Goal: Transaction & Acquisition: Purchase product/service

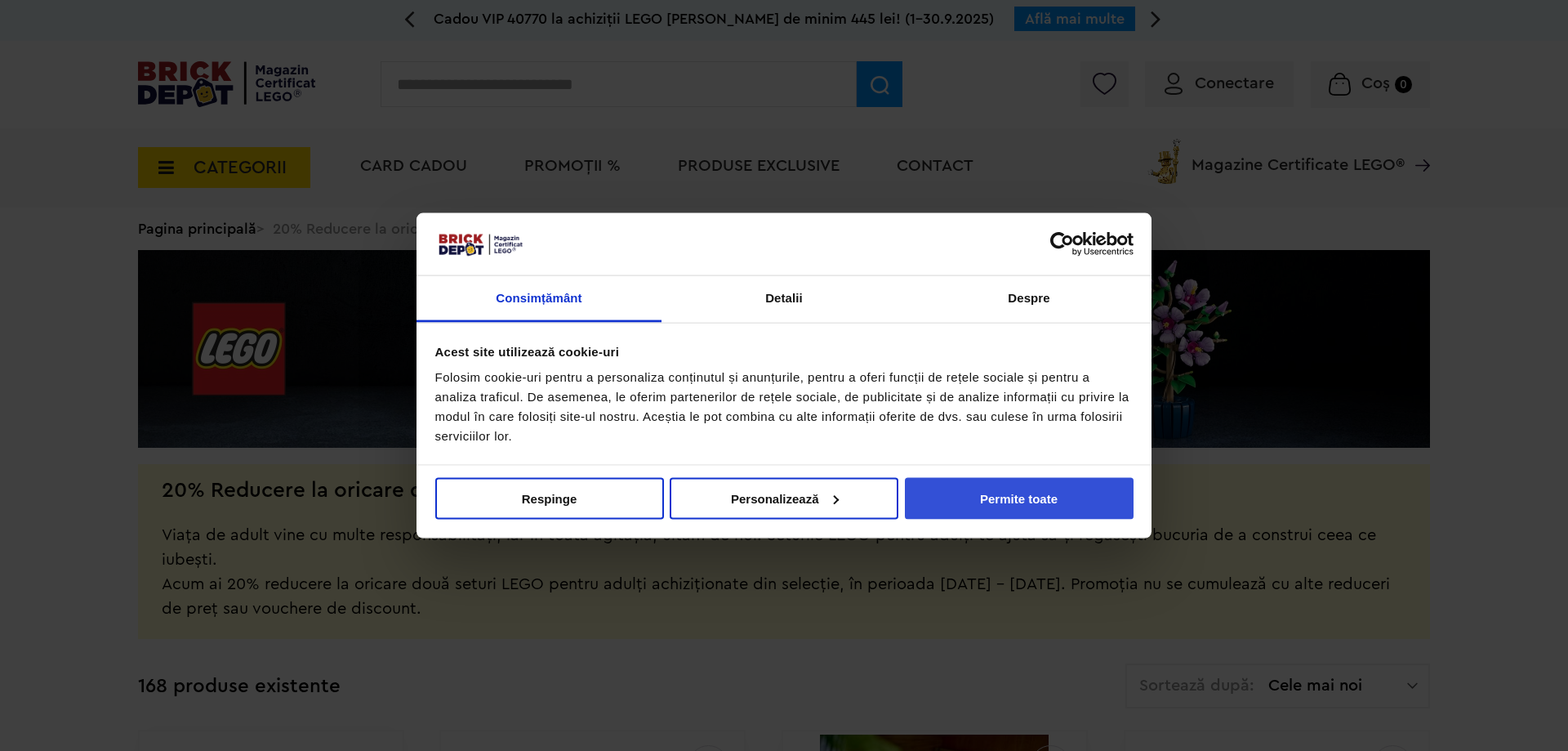
click at [1079, 490] on button "Permite toate" at bounding box center [1019, 498] width 229 height 41
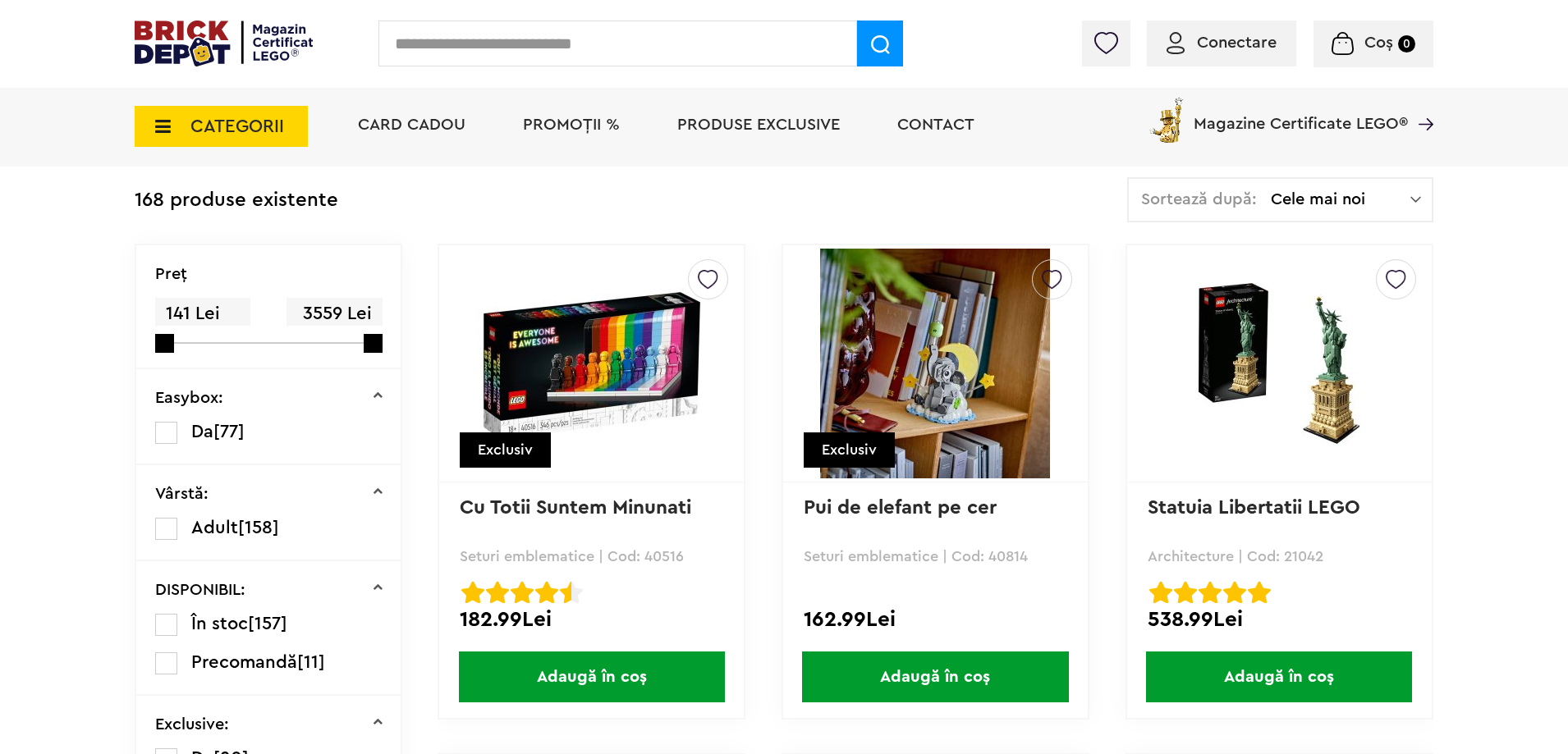
scroll to position [512, 0]
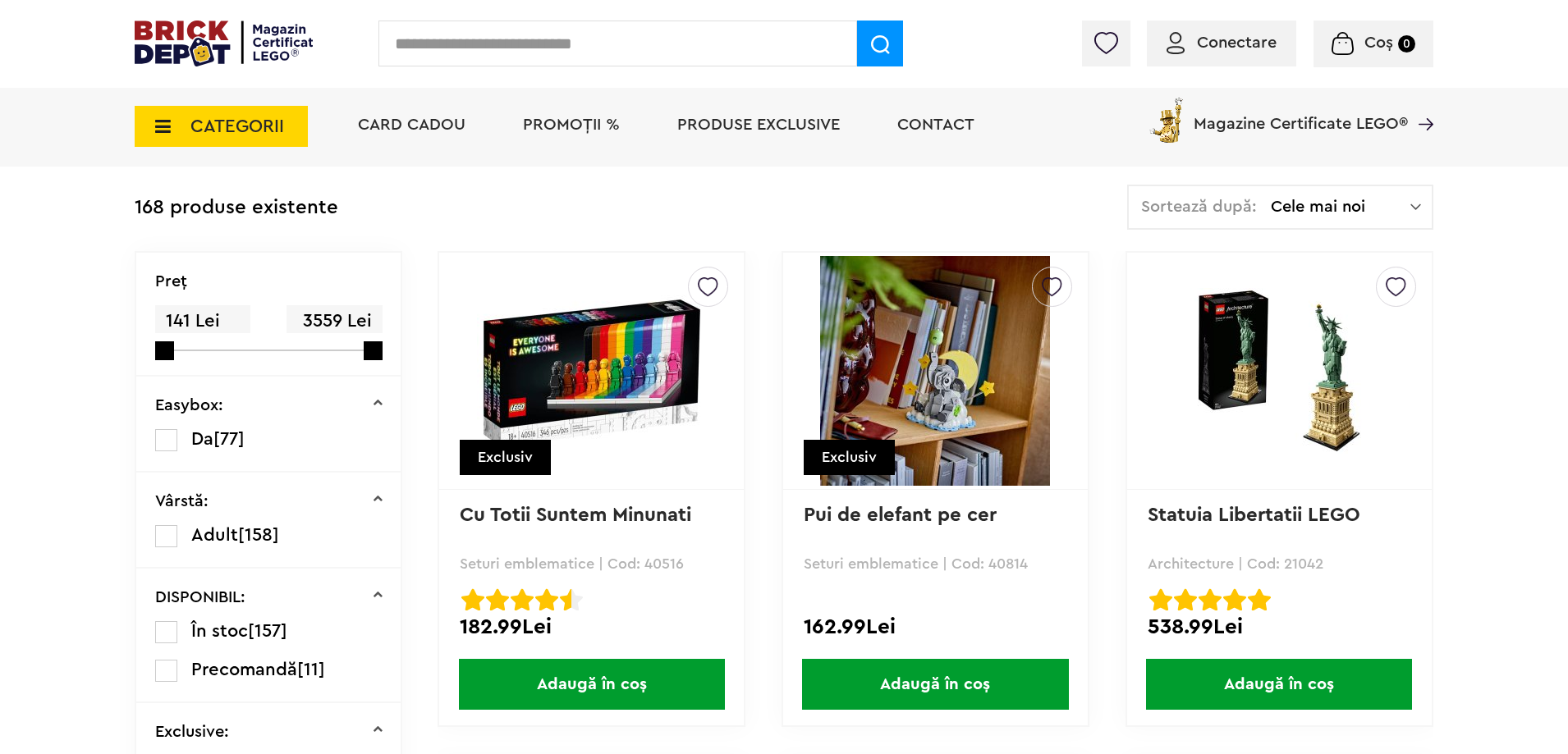
click at [917, 339] on img at bounding box center [935, 371] width 230 height 230
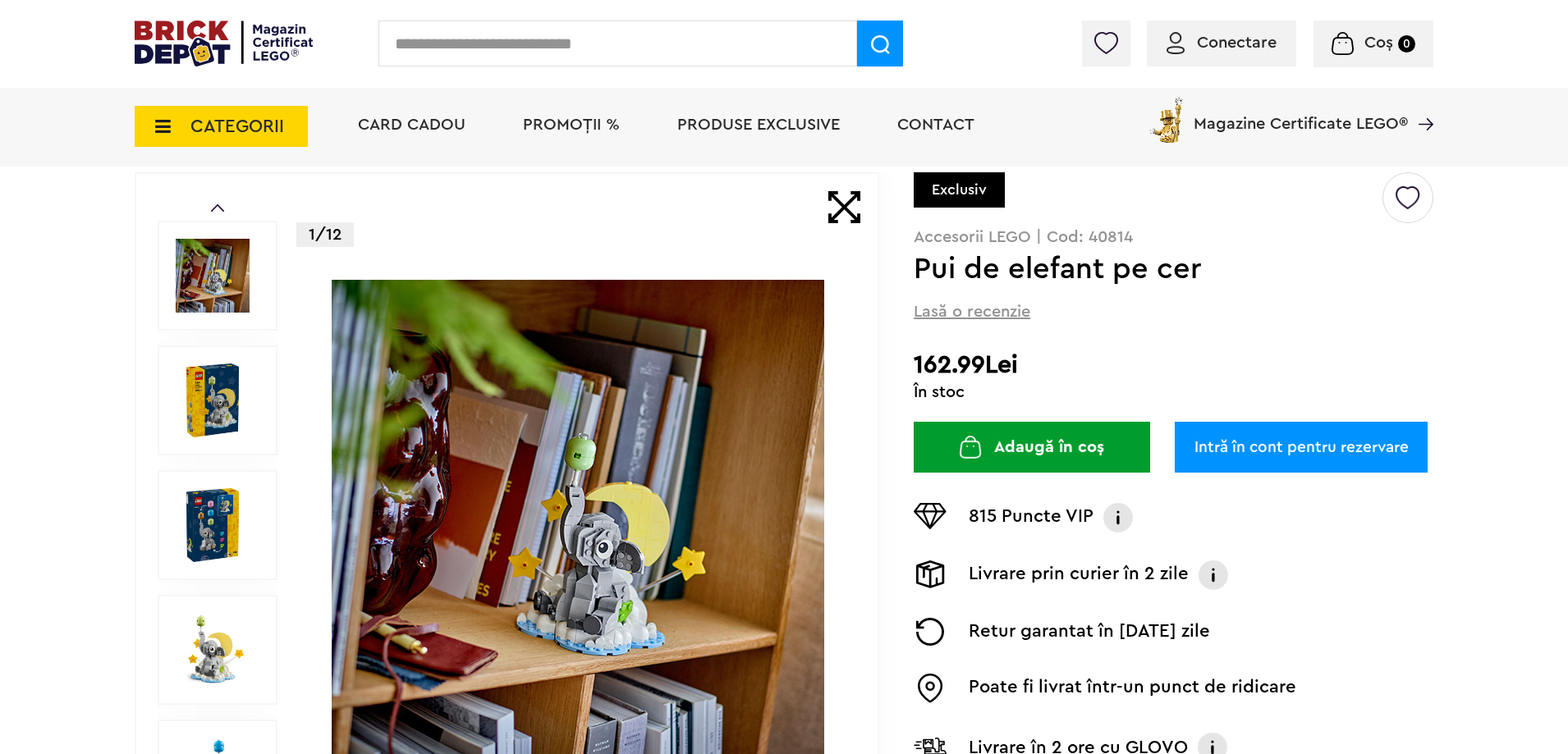
scroll to position [109, 0]
click at [212, 404] on img at bounding box center [212, 399] width 73 height 73
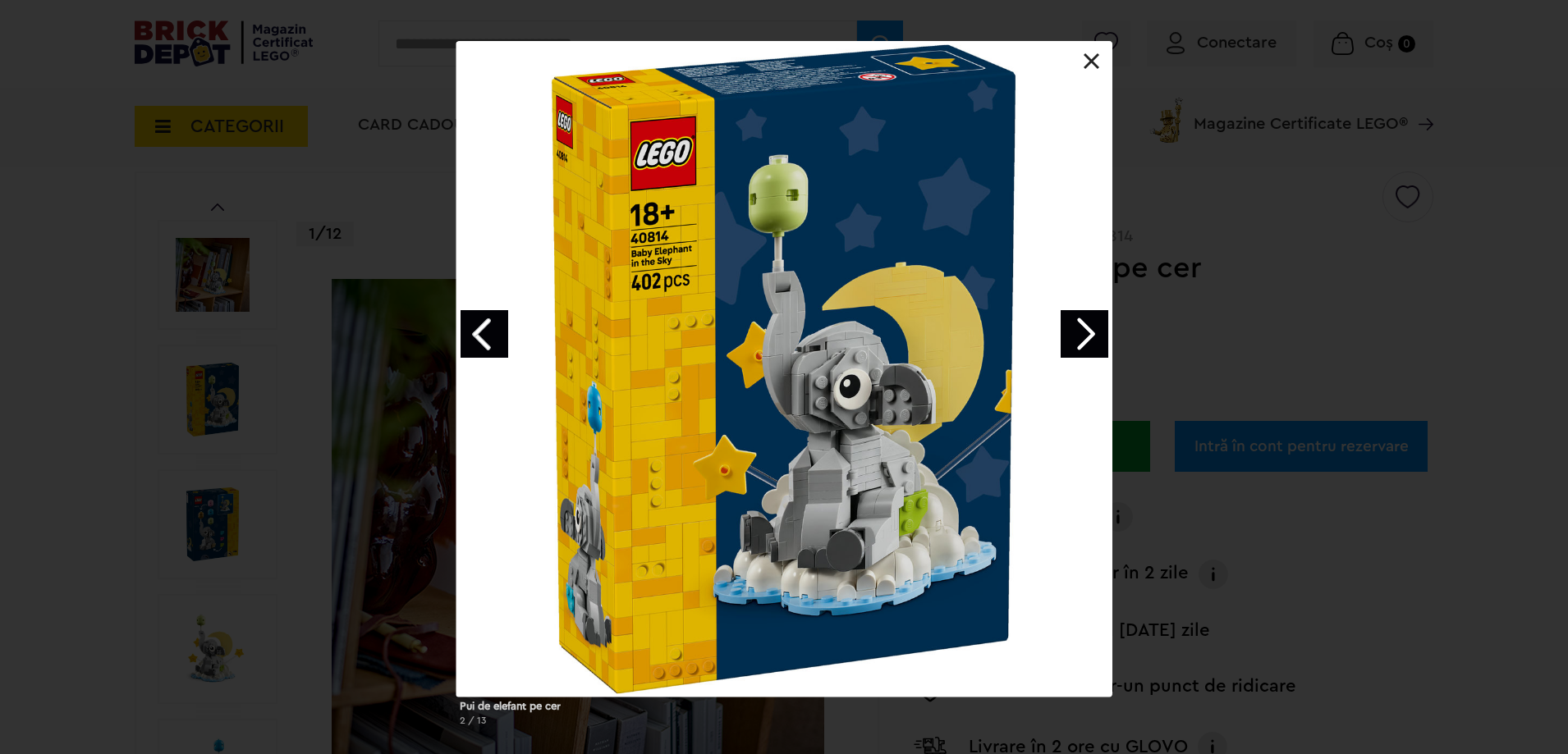
click at [1061, 315] on link "Next image" at bounding box center [1085, 335] width 48 height 48
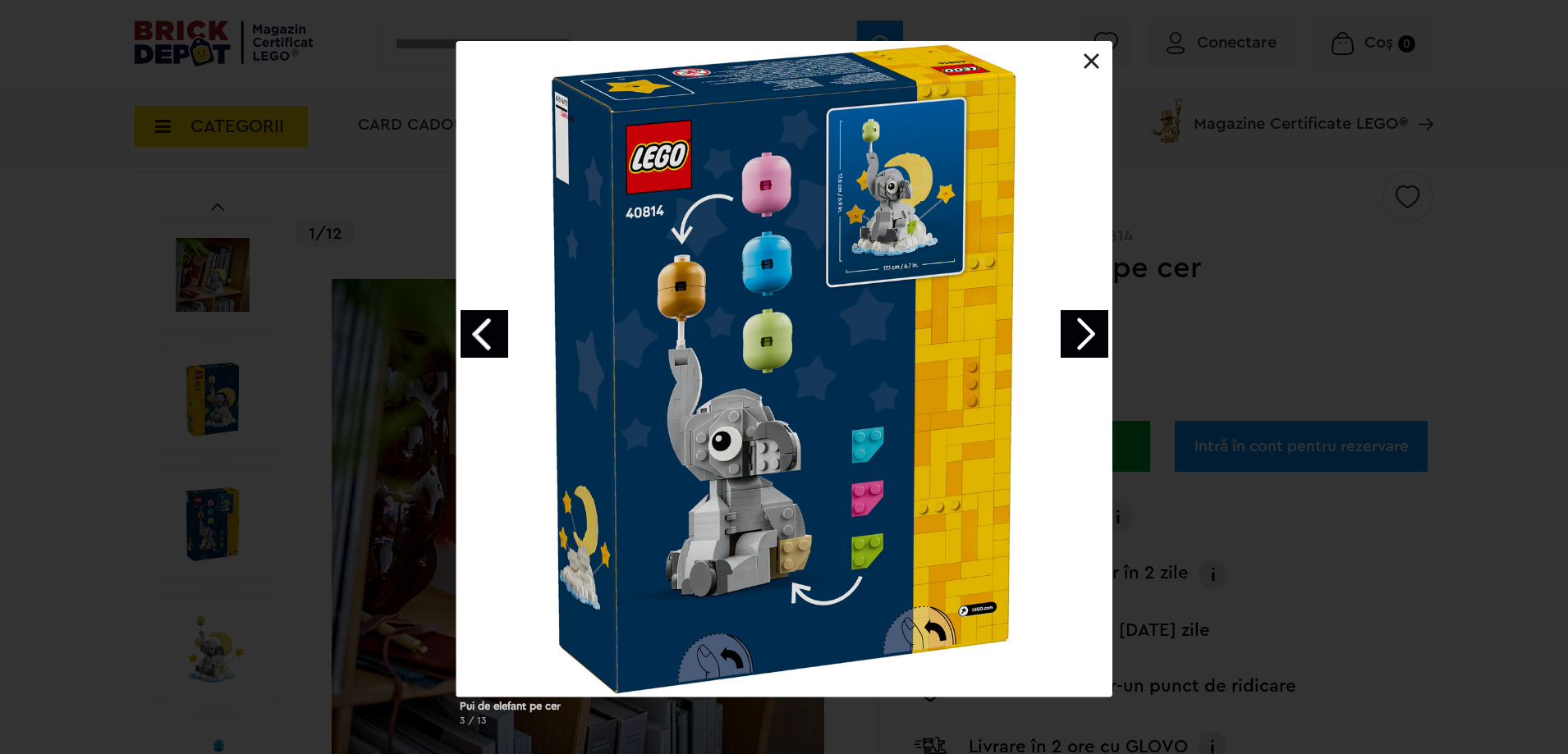
click at [1061, 315] on link "Next image" at bounding box center [1085, 335] width 48 height 48
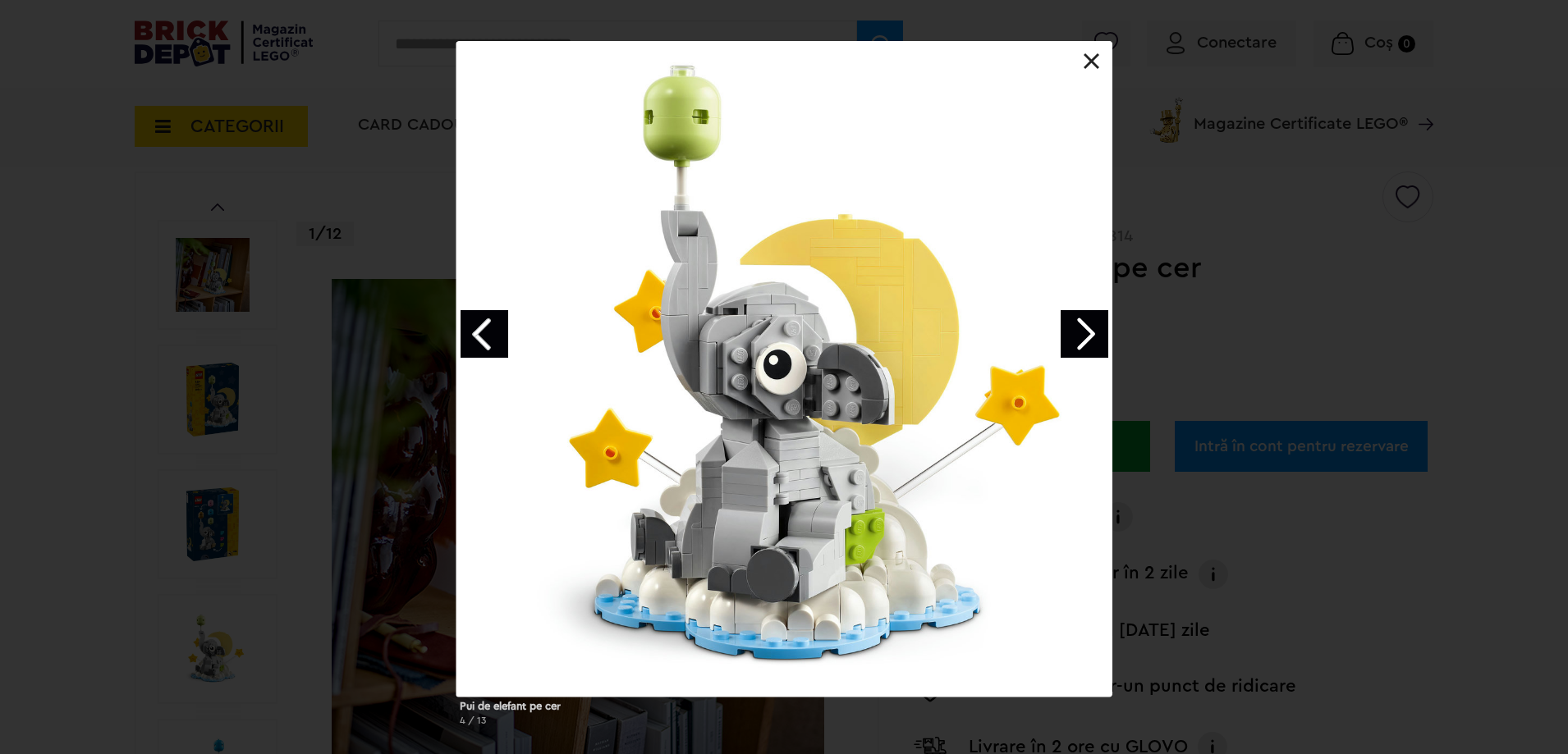
click at [1061, 315] on link "Next image" at bounding box center [1085, 335] width 48 height 48
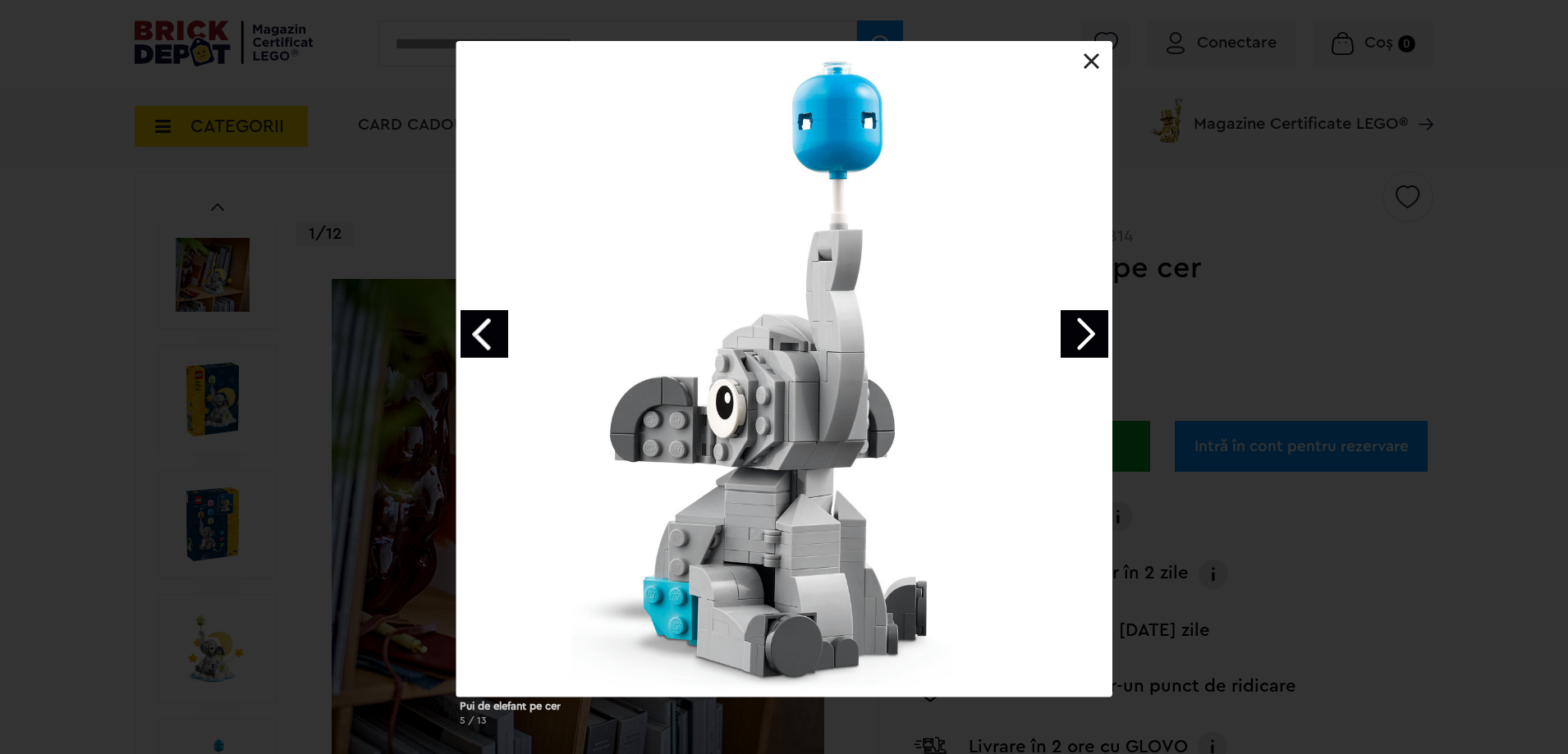
click at [129, 459] on div "Pui de elefant pe cer 5 / 13" at bounding box center [784, 389] width 1568 height 698
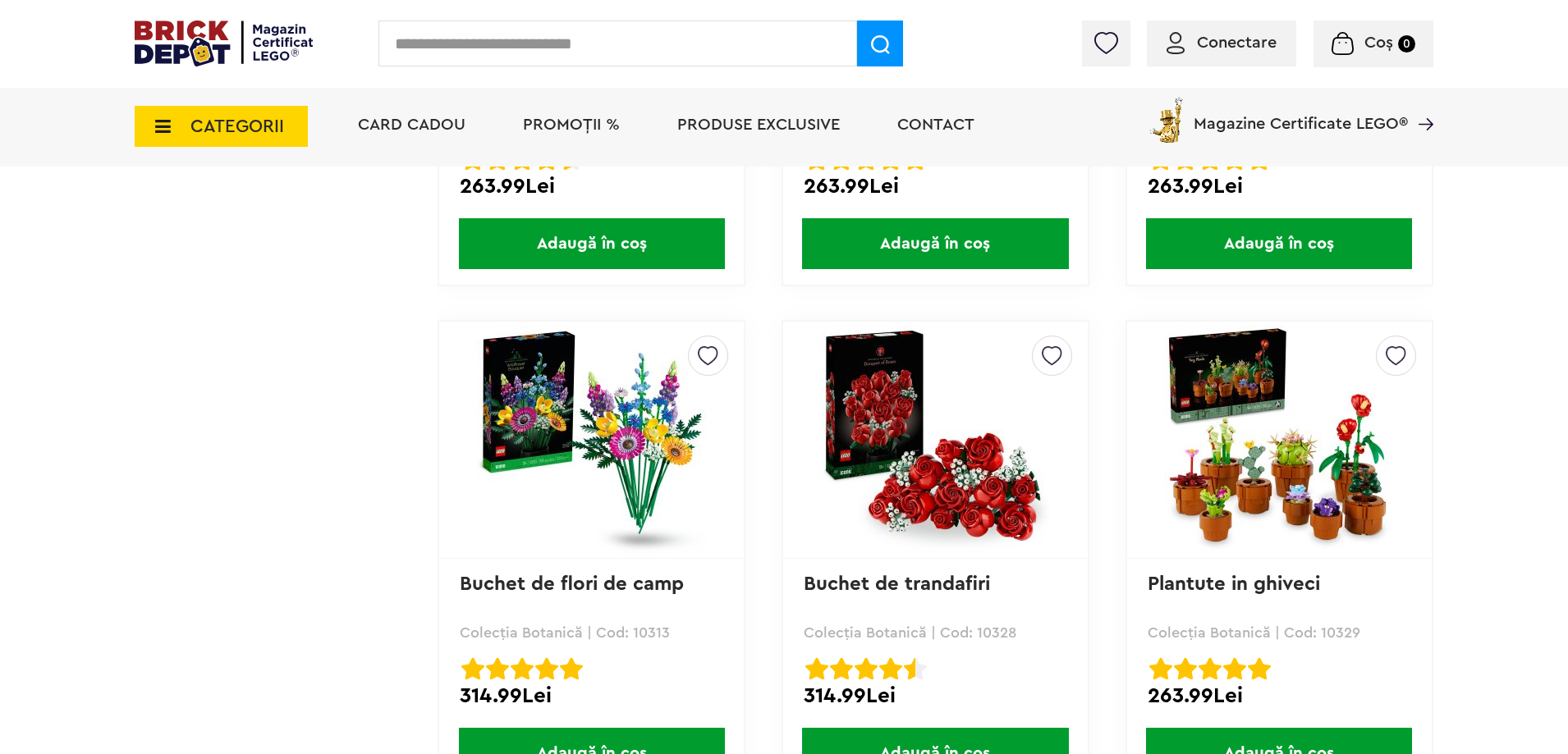
scroll to position [4033, 0]
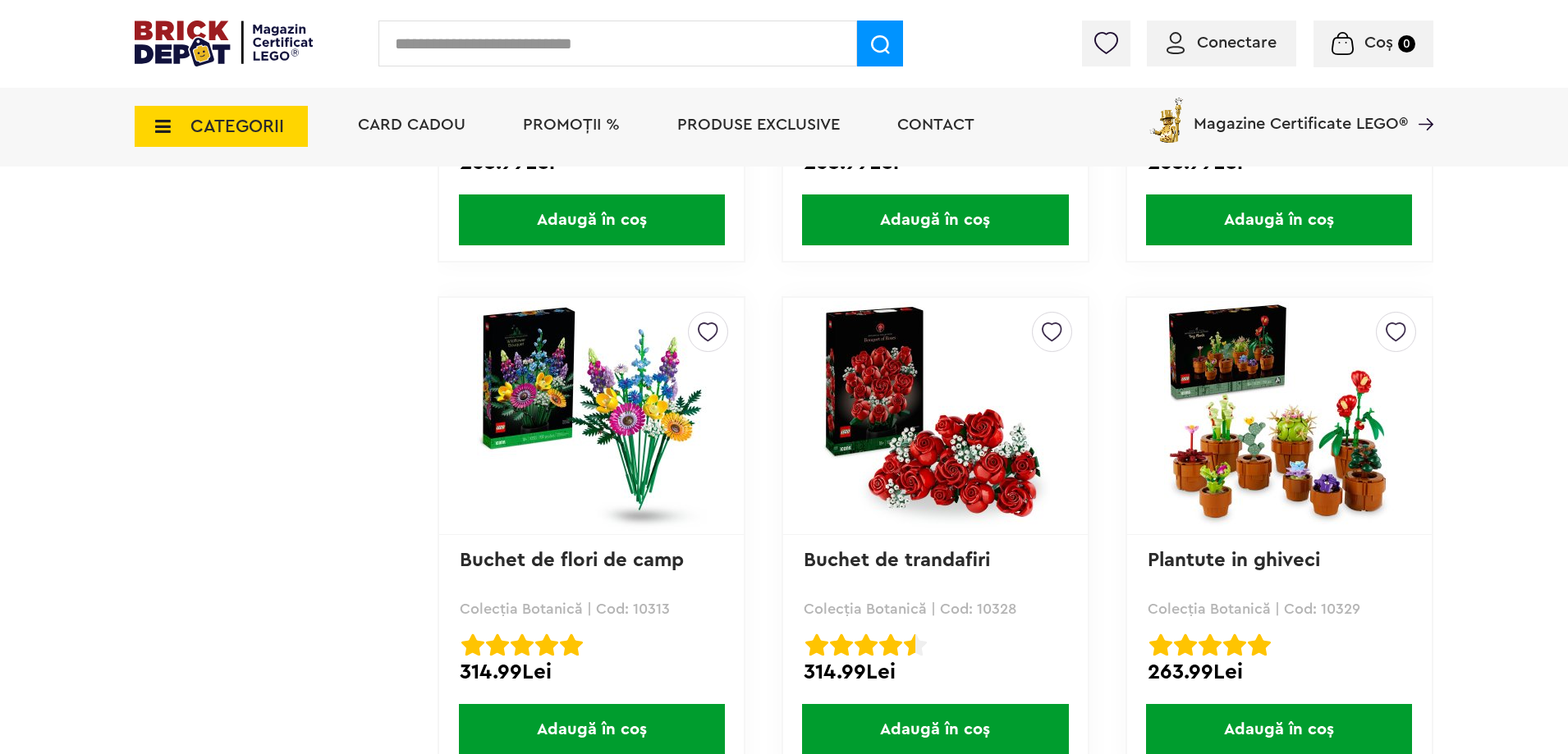
click at [1391, 335] on img at bounding box center [1395, 327] width 20 height 29
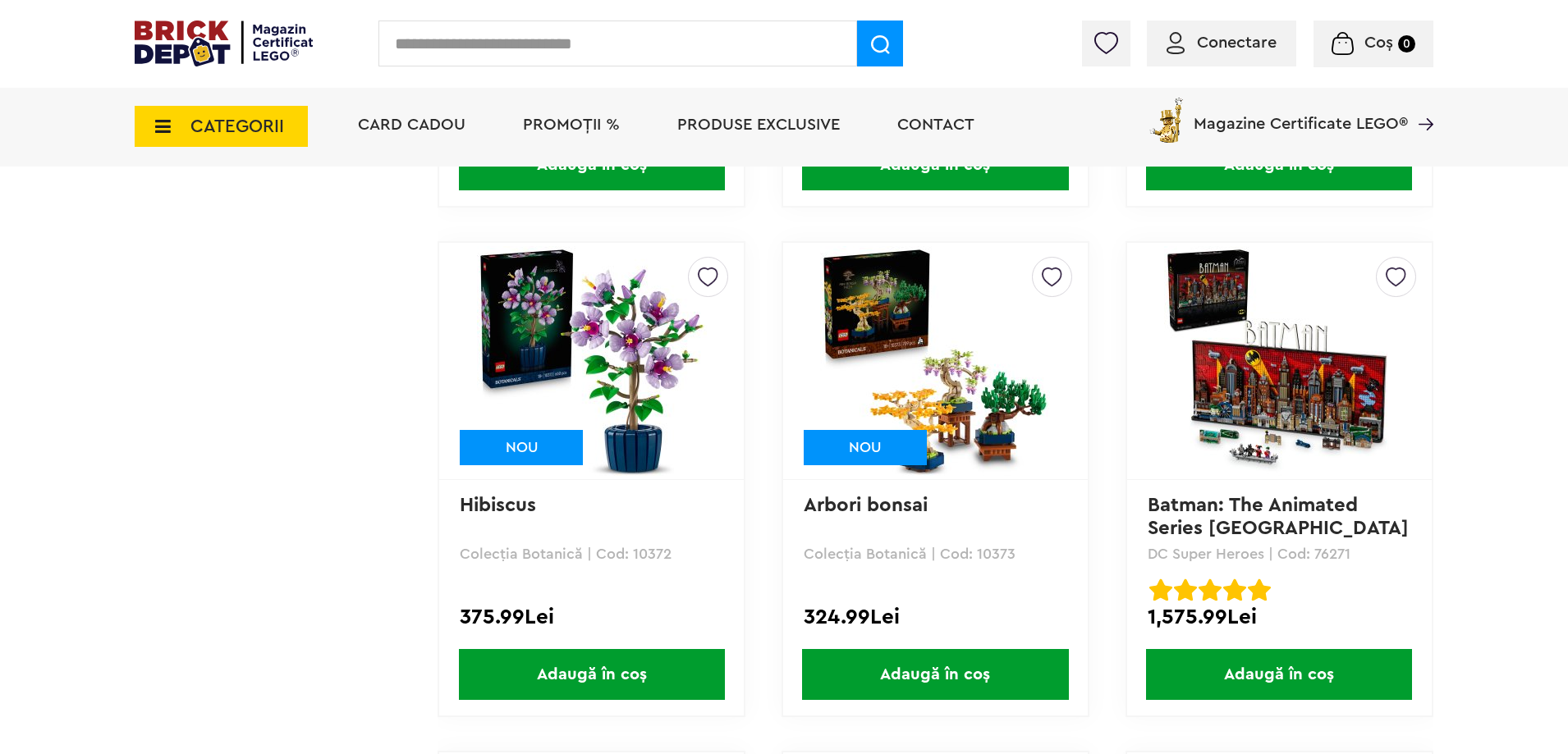
scroll to position [6130, 0]
